Goal: Register for event/course

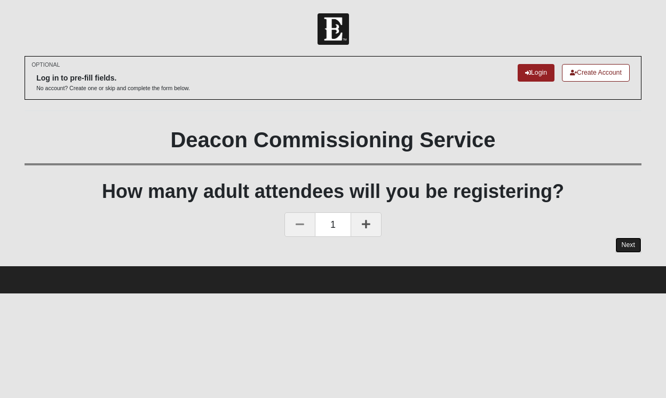
click at [627, 242] on link "Next" at bounding box center [628, 244] width 26 height 15
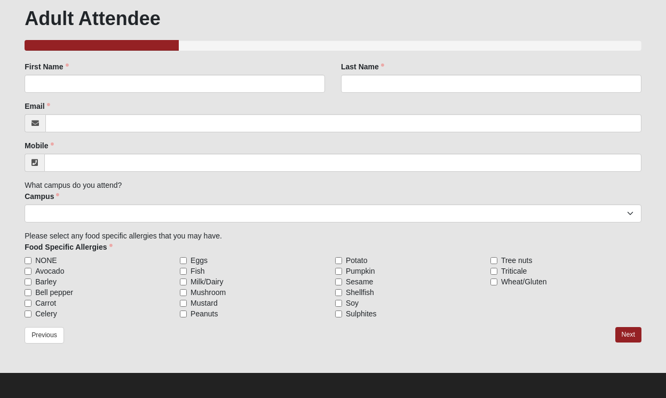
scroll to position [121, 0]
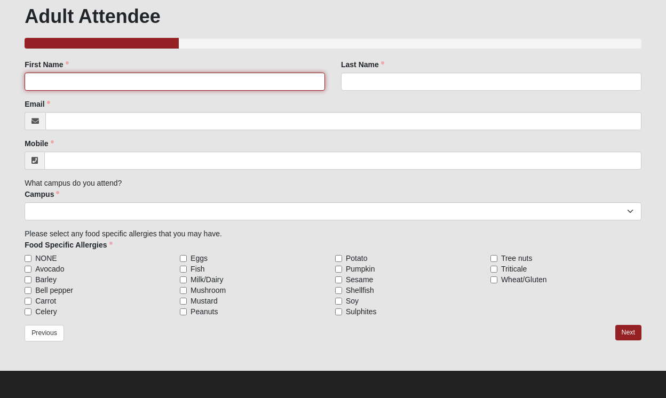
click at [178, 82] on input "First Name" at bounding box center [175, 82] width 300 height 18
type input "[PERSON_NAME]"
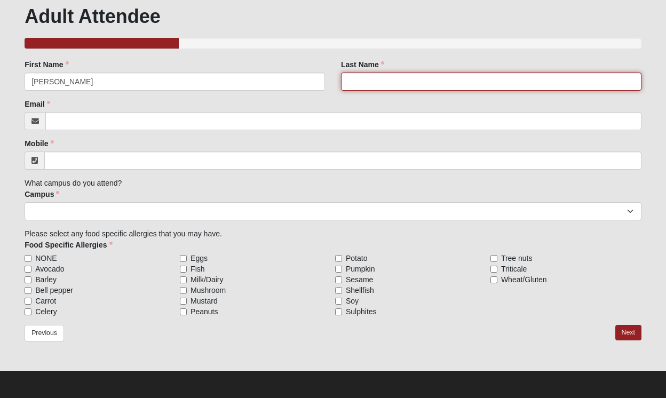
click at [434, 80] on input "Last Name" at bounding box center [491, 82] width 300 height 18
type input "[PERSON_NAME]"
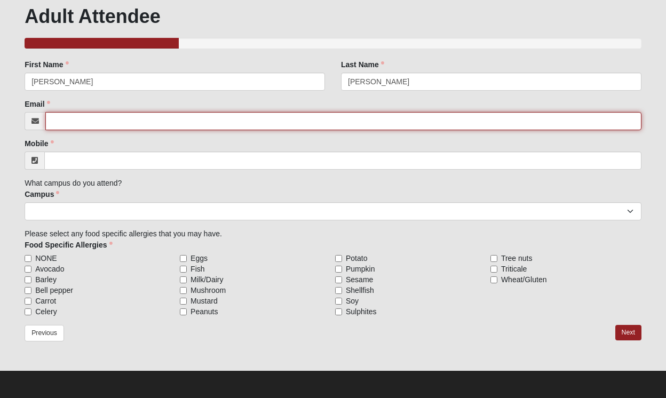
click at [338, 119] on input "Email" at bounding box center [343, 121] width 596 height 18
type input "[EMAIL_ADDRESS][PERSON_NAME][DOMAIN_NAME]"
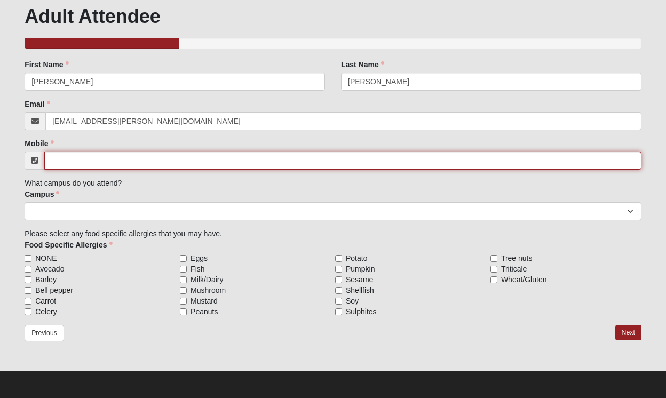
click at [211, 161] on input "Mobile" at bounding box center [342, 161] width 597 height 18
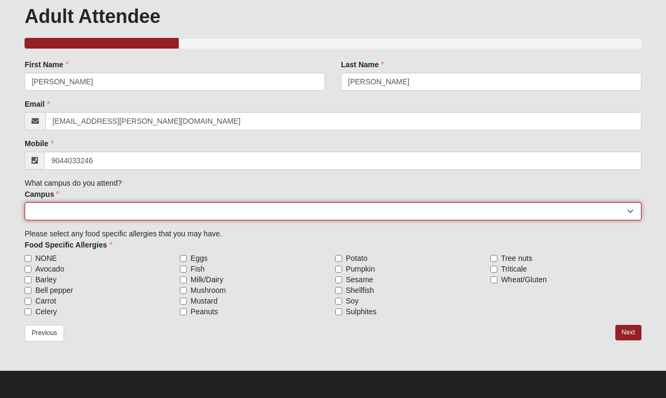
type input "[PHONE_NUMBER]"
click at [174, 215] on select "[GEOGRAPHIC_DATA] [GEOGRAPHIC_DATA] (Coming Soon) Eleven22 Online [PERSON_NAME]…" at bounding box center [333, 211] width 617 height 18
select select "3"
click at [25, 202] on select "[GEOGRAPHIC_DATA] [GEOGRAPHIC_DATA] (Coming Soon) Eleven22 Online [PERSON_NAME]…" at bounding box center [333, 211] width 617 height 18
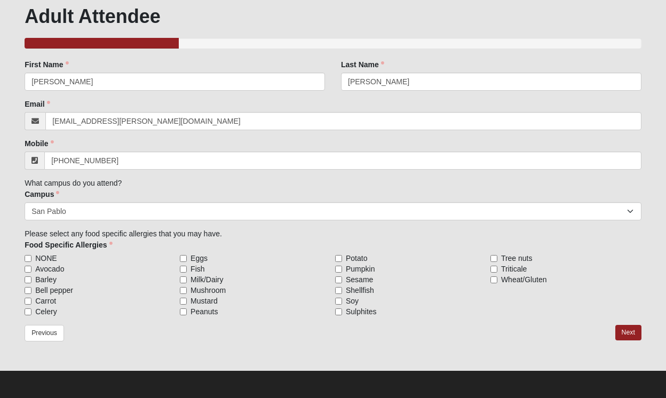
click at [47, 256] on span "NONE" at bounding box center [45, 258] width 21 height 11
click at [31, 256] on input "NONE" at bounding box center [28, 258] width 7 height 7
checkbox input "true"
click at [631, 333] on link "Next" at bounding box center [628, 332] width 26 height 15
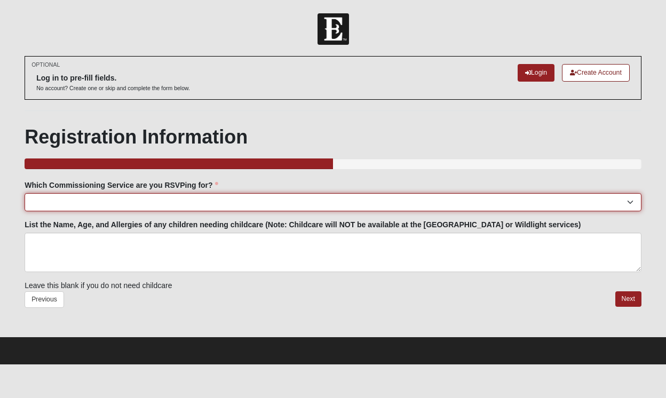
click at [298, 200] on select "[GEOGRAPHIC_DATA]: [DATE] 6:00pm | [GEOGRAPHIC_DATA] ([STREET_ADDRESS]) [GEOGRA…" at bounding box center [333, 202] width 617 height 18
select select "San Pablo: [DATE] 6:30pm | [GEOGRAPHIC_DATA]"
click at [25, 193] on select "[GEOGRAPHIC_DATA]: [DATE] 6:00pm | [GEOGRAPHIC_DATA] ([STREET_ADDRESS]) [GEOGRA…" at bounding box center [333, 202] width 617 height 18
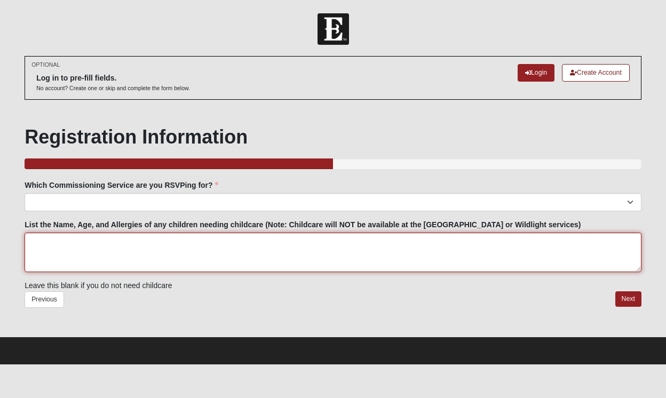
click at [329, 242] on textarea "List the Name, Age, and Allergies of any children needing childcare (Note: Chil…" at bounding box center [333, 252] width 617 height 39
type textarea "none"
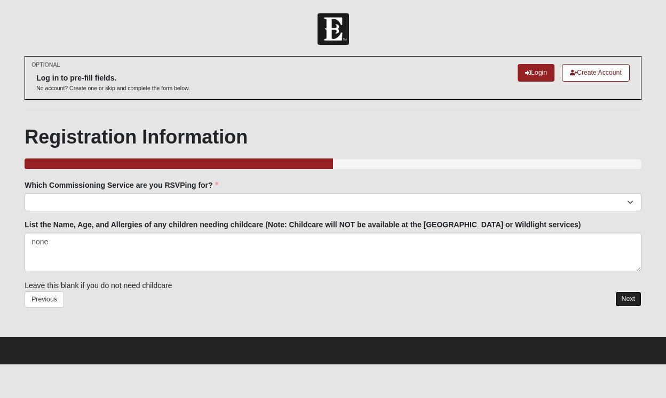
click at [634, 297] on link "Next" at bounding box center [628, 298] width 26 height 15
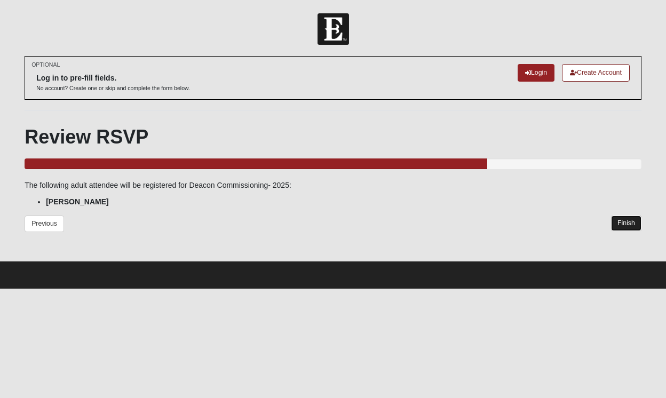
click at [636, 222] on link "Finish" at bounding box center [626, 223] width 30 height 15
